Goal: Information Seeking & Learning: Understand process/instructions

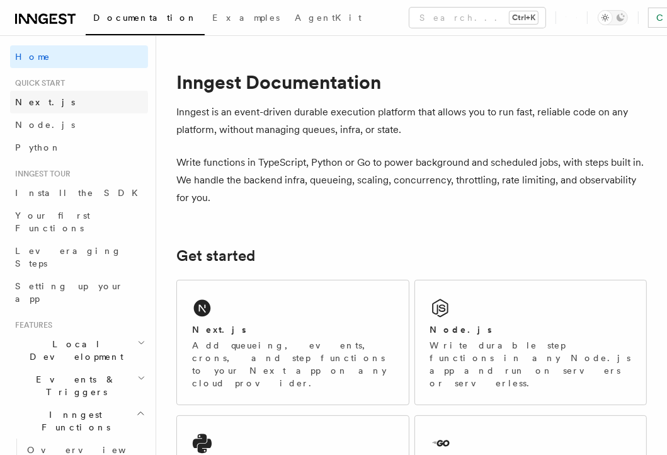
click at [66, 105] on link "Next.js" at bounding box center [79, 102] width 138 height 23
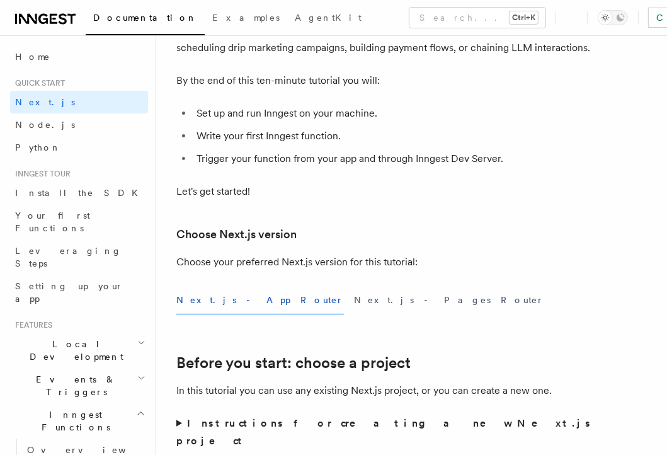
scroll to position [252, 0]
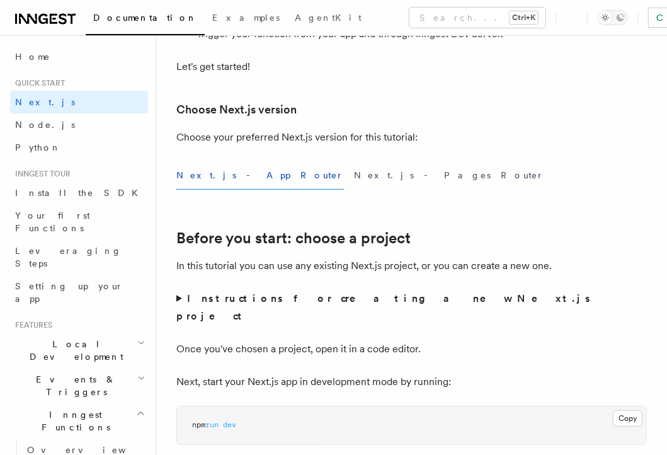
click at [249, 175] on button "Next.js - App Router" at bounding box center [260, 175] width 168 height 28
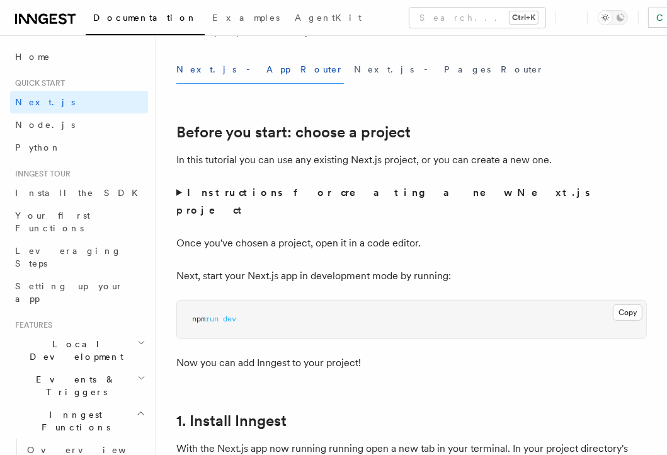
scroll to position [315, 0]
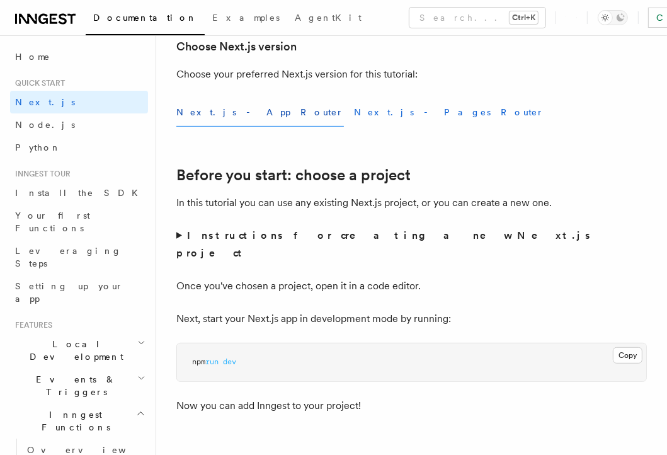
click at [354, 115] on button "Next.js - Pages Router" at bounding box center [449, 112] width 190 height 28
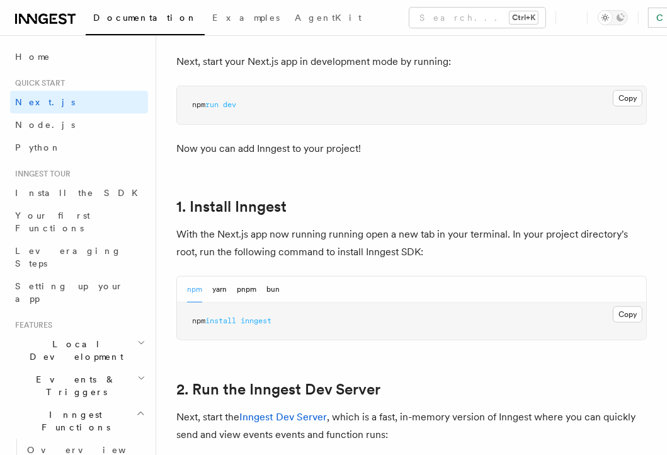
scroll to position [378, 0]
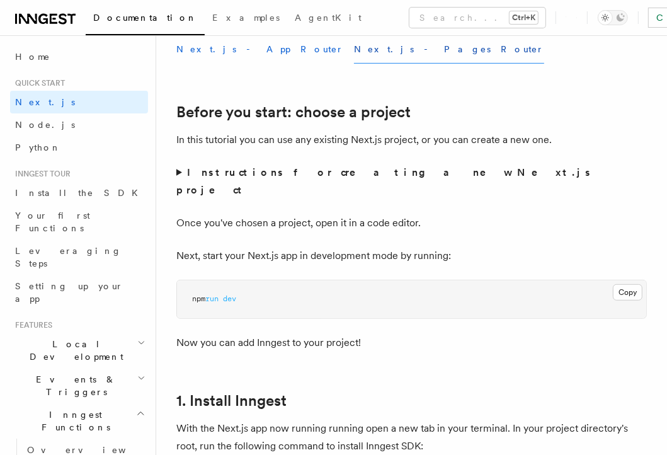
click at [240, 55] on button "Next.js - App Router" at bounding box center [260, 49] width 168 height 28
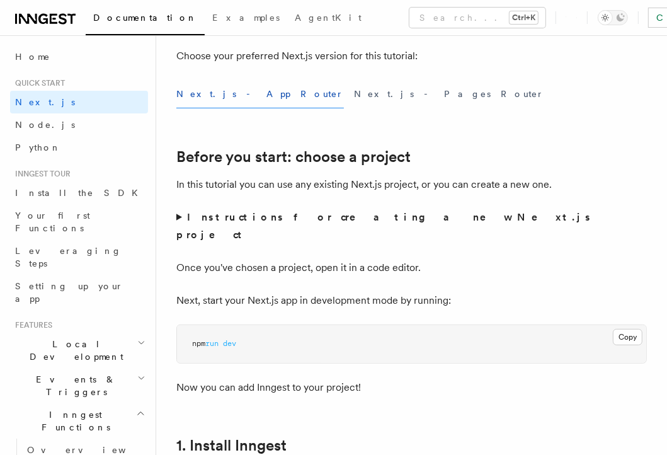
scroll to position [315, 0]
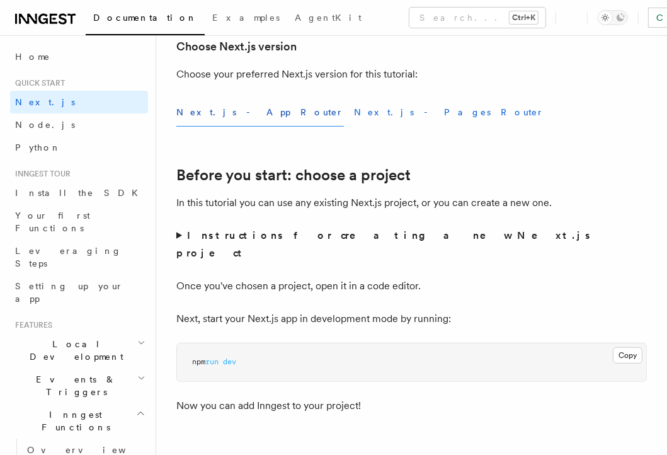
click at [354, 101] on button "Next.js - Pages Router" at bounding box center [449, 112] width 190 height 28
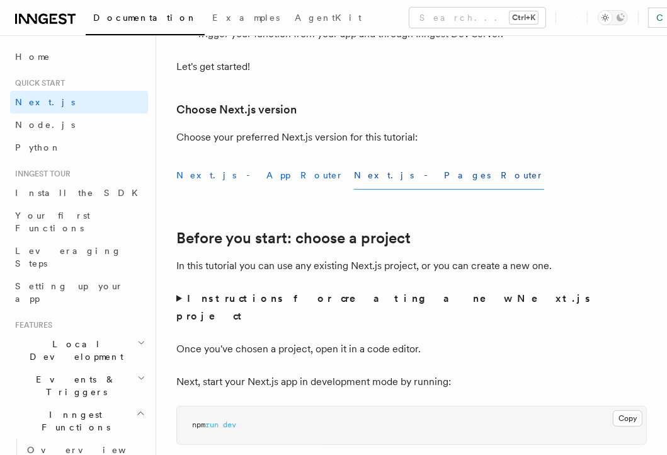
click at [219, 177] on button "Next.js - App Router" at bounding box center [260, 175] width 168 height 28
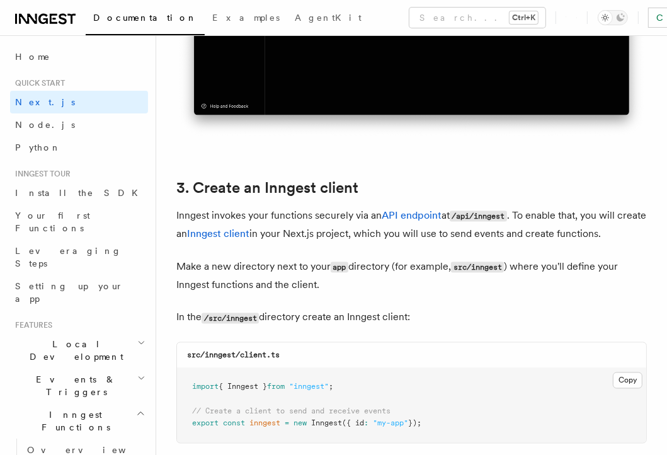
scroll to position [1638, 0]
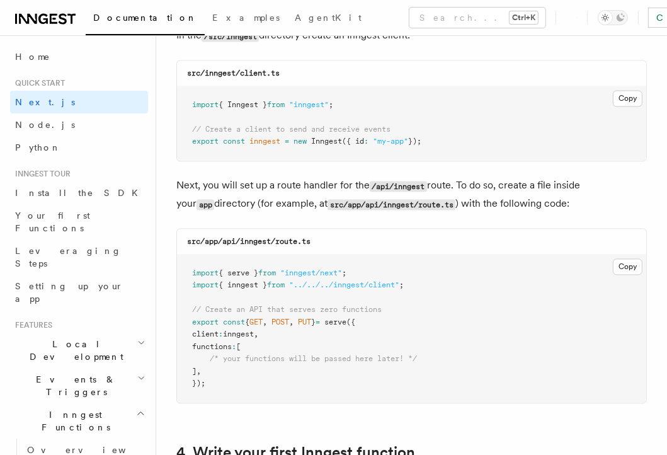
click at [432, 229] on div "src/app/api/inngest/route.ts" at bounding box center [411, 242] width 469 height 26
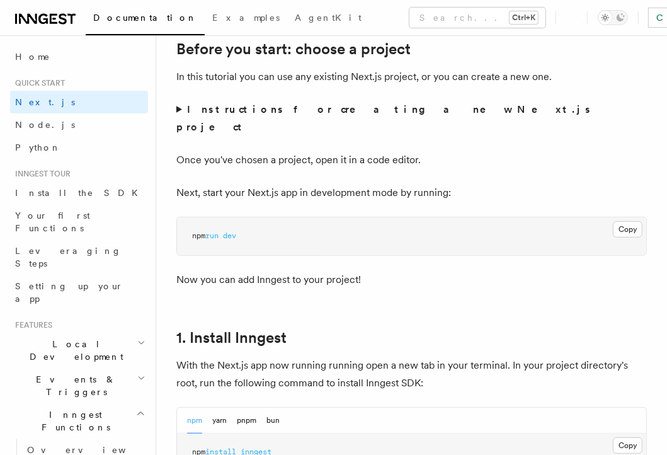
scroll to position [756, 0]
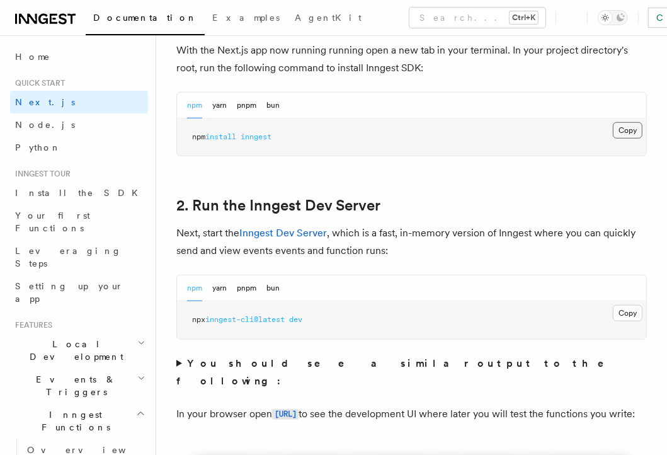
click at [631, 122] on button "Copy Copied" at bounding box center [628, 130] width 30 height 16
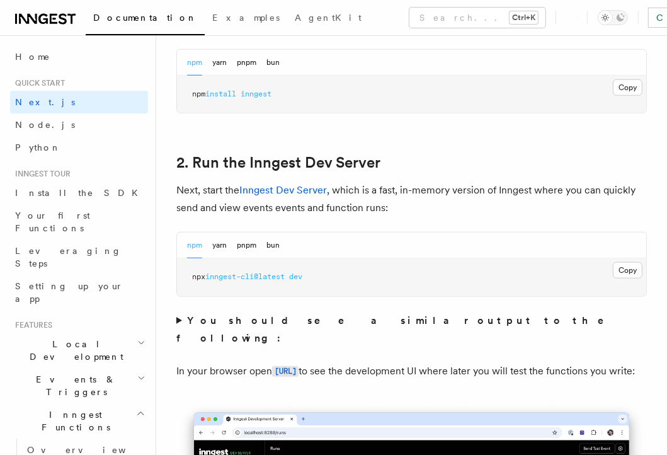
scroll to position [819, 0]
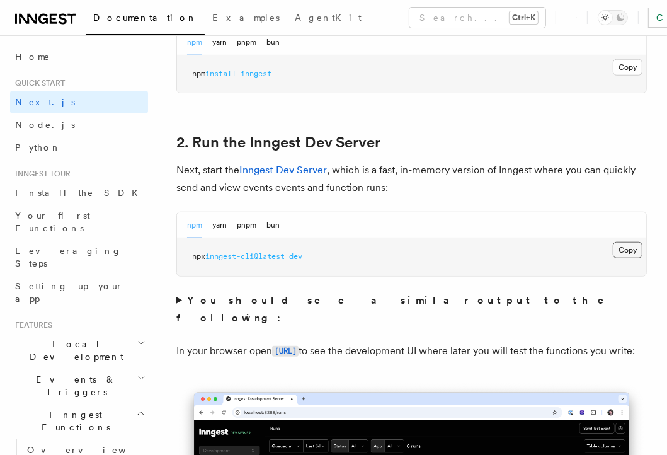
click at [622, 242] on button "Copy Copied" at bounding box center [628, 250] width 30 height 16
